Goal: Task Accomplishment & Management: Use online tool/utility

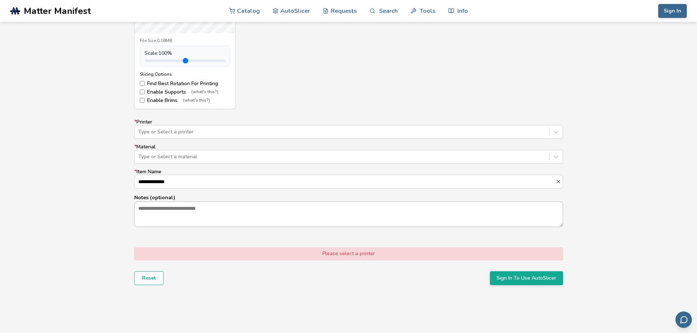
scroll to position [585, 0]
click at [195, 132] on div at bounding box center [341, 131] width 407 height 7
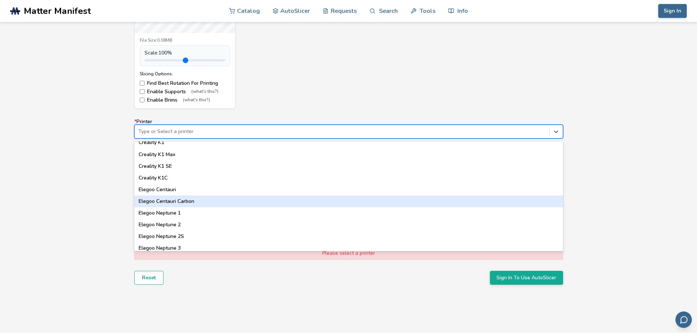
scroll to position [169, 0]
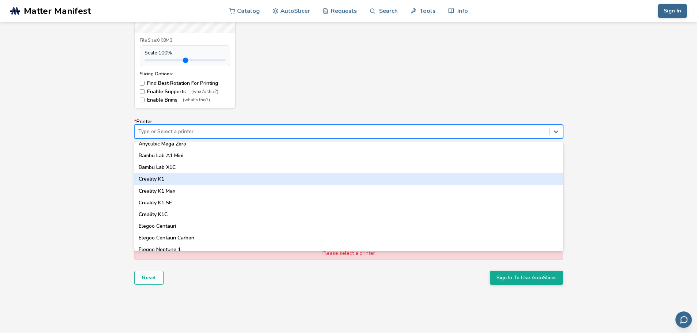
click at [199, 176] on div "Creality K1" at bounding box center [348, 179] width 429 height 12
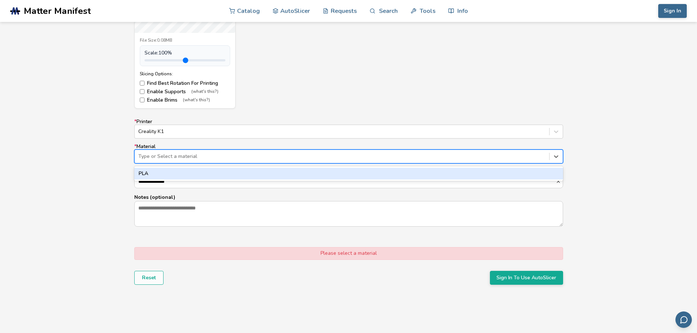
click at [202, 157] on div at bounding box center [341, 156] width 407 height 7
click at [196, 170] on div "PLA" at bounding box center [348, 174] width 429 height 12
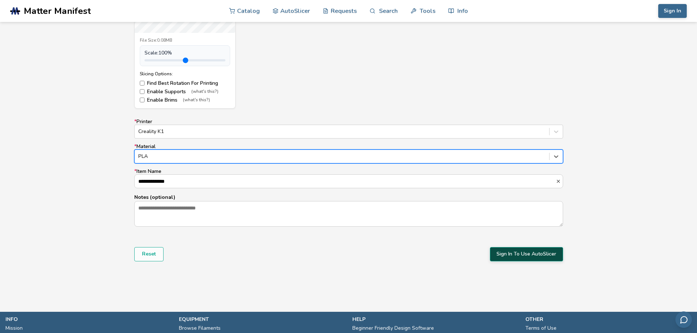
click at [544, 260] on button "Sign In To Use AutoSlicer" at bounding box center [526, 254] width 73 height 14
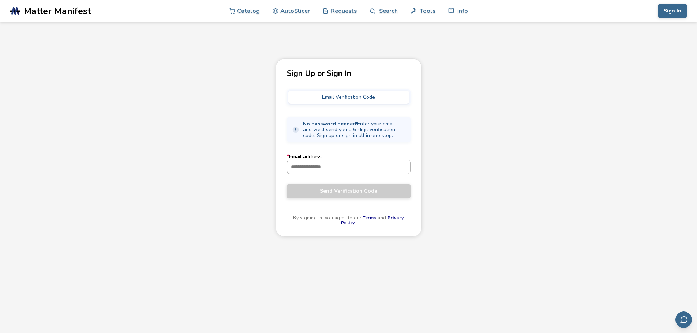
click at [316, 173] on input "* Email address" at bounding box center [348, 166] width 123 height 13
type input "**********"
click at [335, 194] on span "Send Verification Code" at bounding box center [348, 191] width 113 height 6
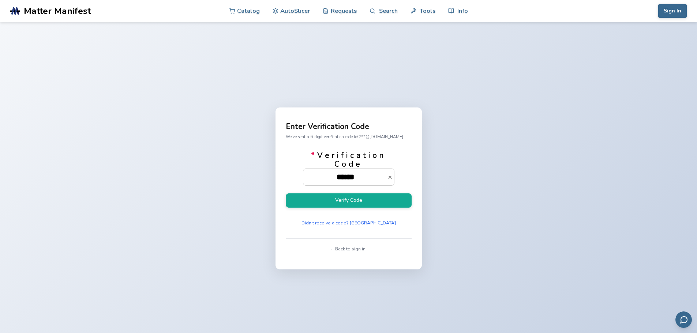
type input "******"
click at [286, 194] on button "Verify Code" at bounding box center [349, 201] width 126 height 14
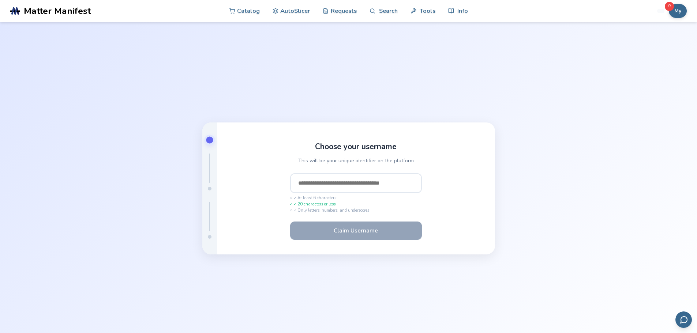
click at [342, 186] on input "text" at bounding box center [356, 183] width 132 height 20
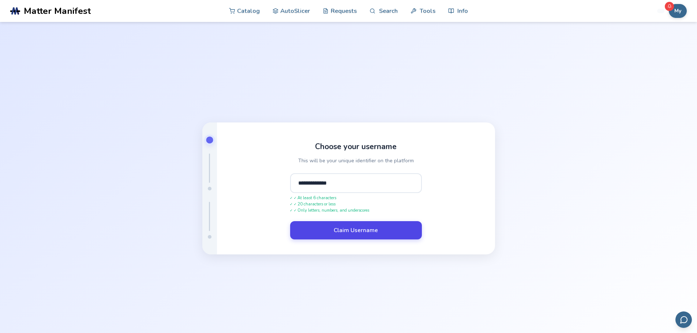
type input "**********"
click at [346, 234] on button "Claim Username" at bounding box center [356, 230] width 132 height 18
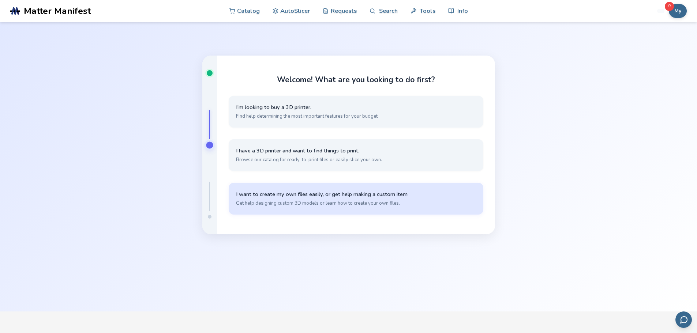
scroll to position [37, 0]
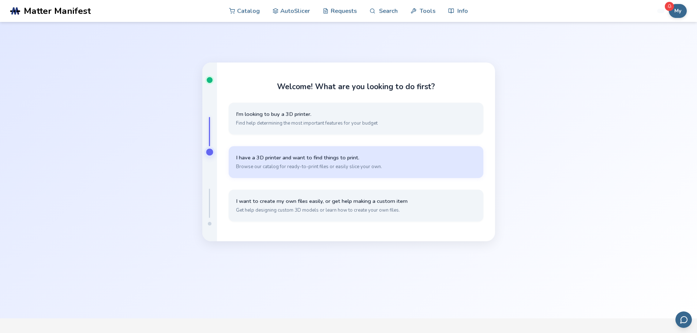
click at [344, 171] on button "I have a 3D printer and want to find things to print. Browse our catalog for re…" at bounding box center [356, 162] width 255 height 32
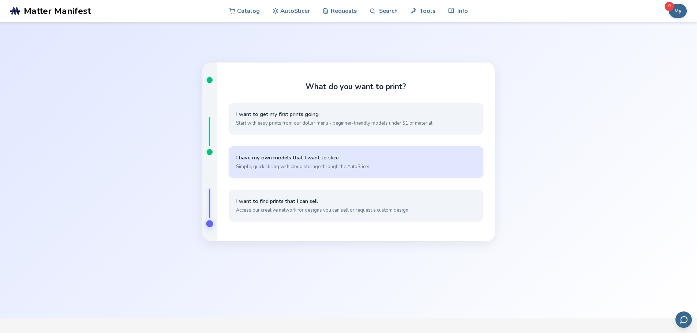
click at [330, 168] on span "Simple, quick slicing with cloud storage through the AutoSlicer" at bounding box center [356, 167] width 240 height 7
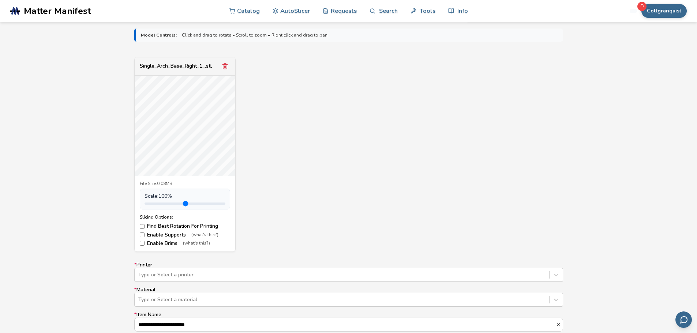
scroll to position [256, 0]
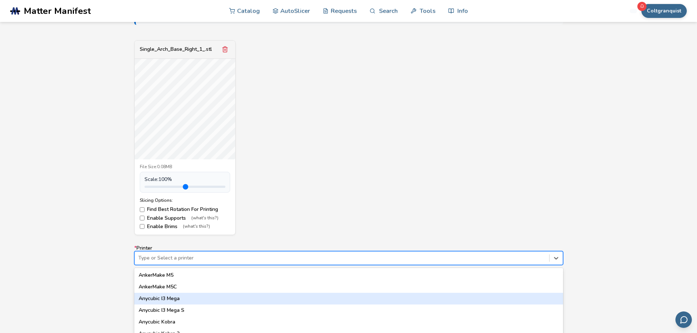
click at [181, 256] on div "64 results available. Use Up and Down to choose options, press Enter to select …" at bounding box center [348, 258] width 429 height 14
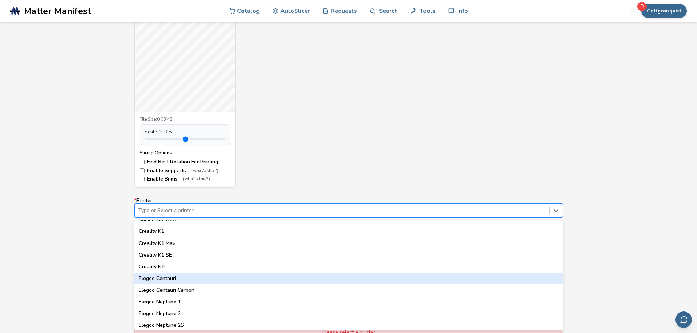
scroll to position [183, 0]
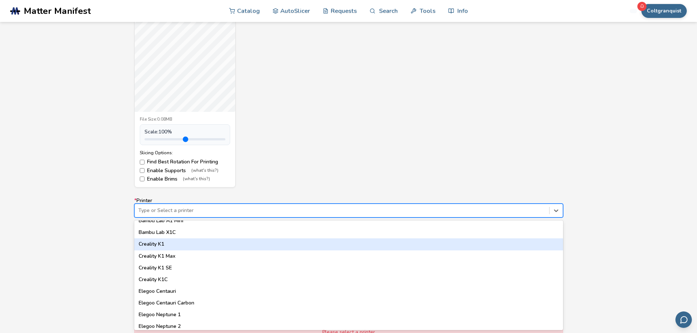
click at [181, 247] on div "Creality K1" at bounding box center [348, 244] width 429 height 12
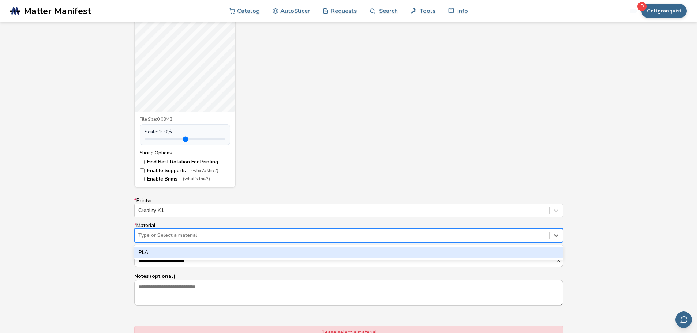
click at [180, 240] on div "Type or Select a material" at bounding box center [342, 235] width 414 height 10
click at [179, 251] on div "PLA" at bounding box center [348, 253] width 429 height 12
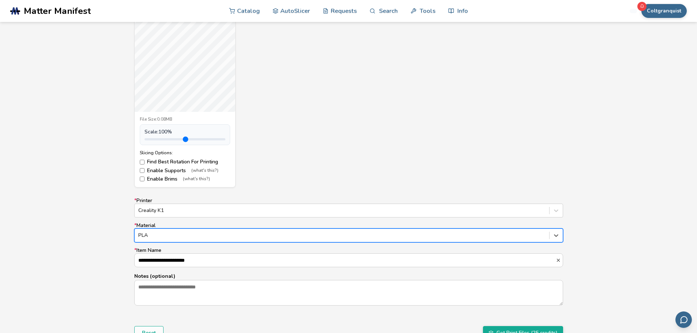
scroll to position [377, 0]
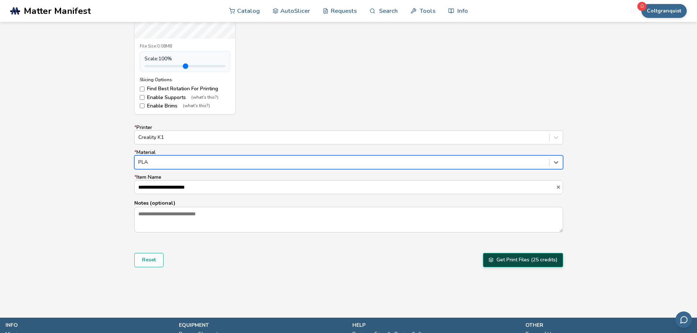
click at [532, 263] on button "Get Print Files (25 credits)" at bounding box center [523, 260] width 80 height 14
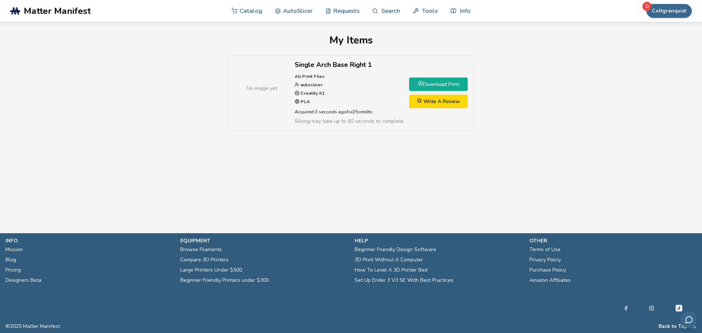
click at [435, 85] on link "Download Print" at bounding box center [438, 85] width 59 height 14
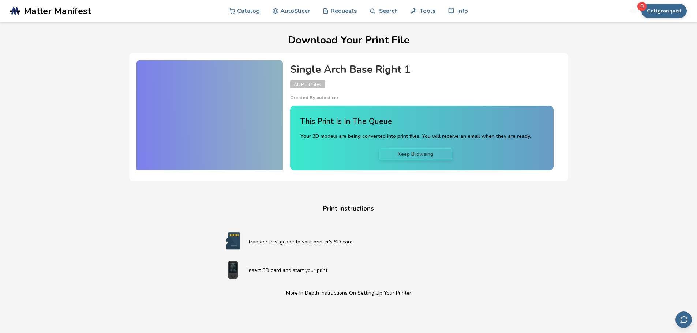
click at [668, 115] on div "Download Your Print File Single Arch Base Right 1 All Print Files Created By: a…" at bounding box center [348, 250] width 669 height 430
click at [560, 51] on div "Download Your Print File Single Arch Base Right 1 All Print Files Created By: a…" at bounding box center [348, 250] width 669 height 430
